Goal: Find specific page/section: Find specific page/section

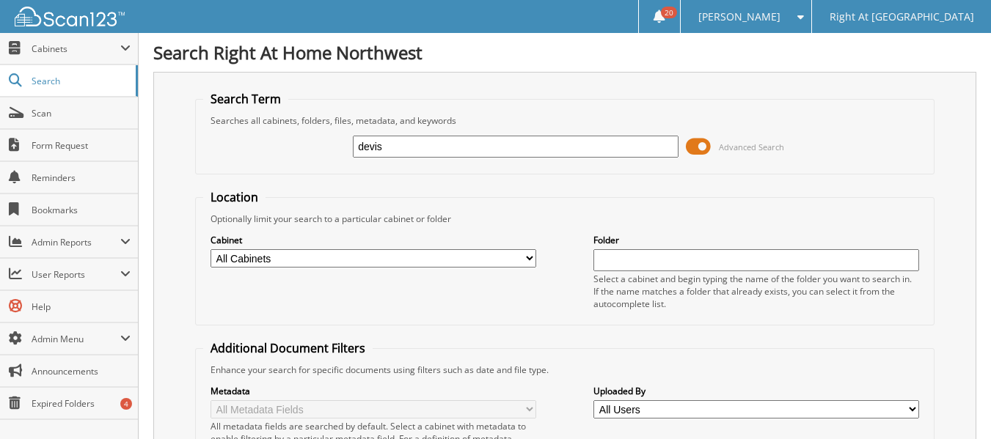
type input "devis"
drag, startPoint x: 387, startPoint y: 147, endPoint x: 298, endPoint y: 144, distance: 88.8
click at [312, 149] on div "devis Advanced Search" at bounding box center [564, 147] width 723 height 40
type input "delis"
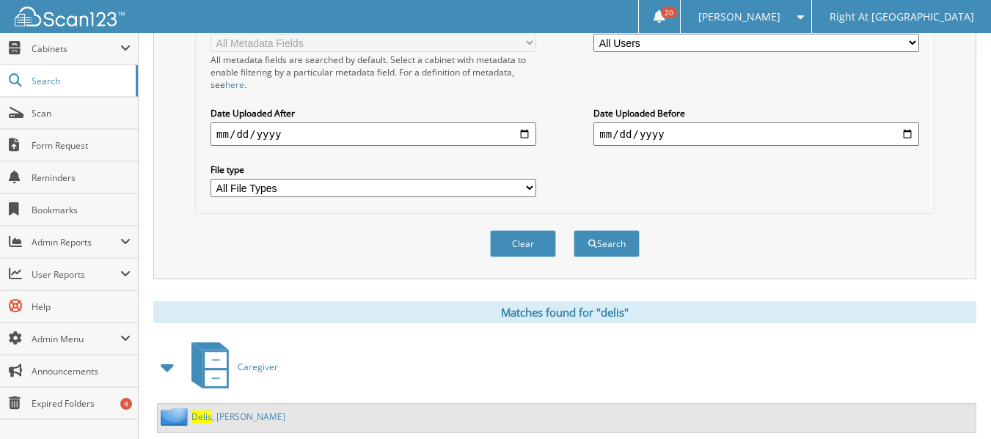
click at [224, 413] on link "Delis , Kelly" at bounding box center [238, 417] width 94 height 12
